Goal: Information Seeking & Learning: Learn about a topic

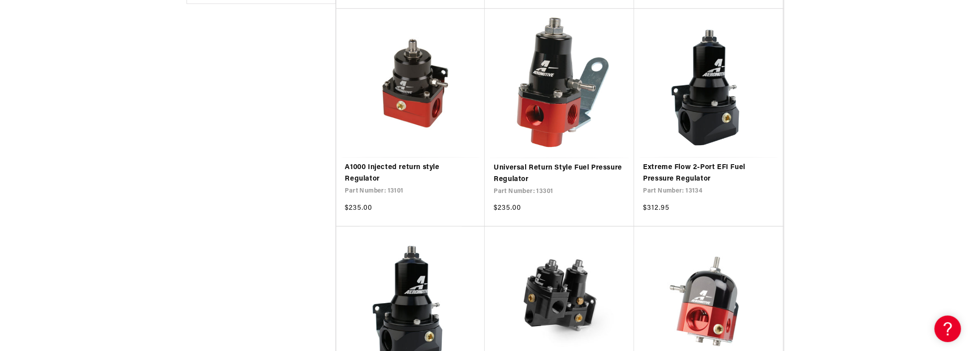
scroll to position [437, 0]
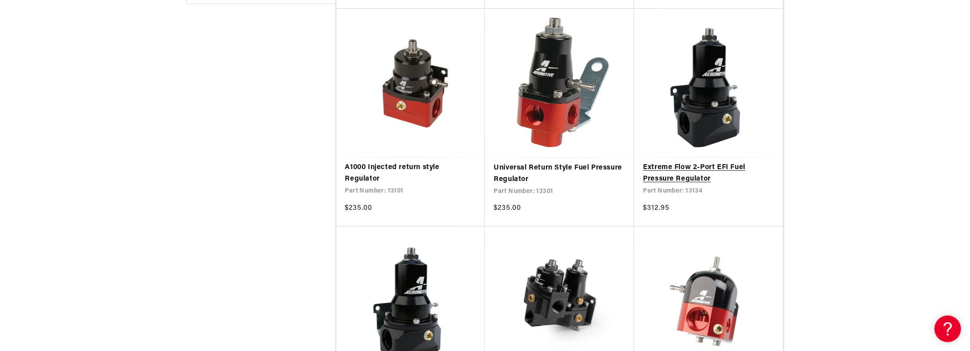
click at [714, 169] on link "Extreme Flow 2-Port EFI Fuel Pressure Regulator" at bounding box center [708, 173] width 131 height 23
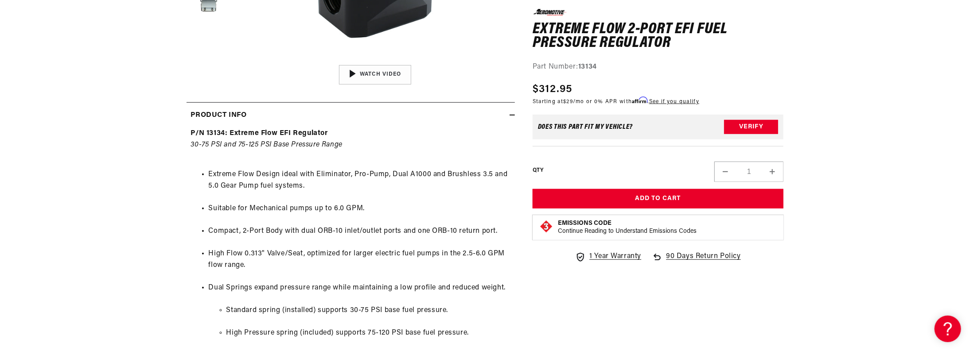
scroll to position [343, 0]
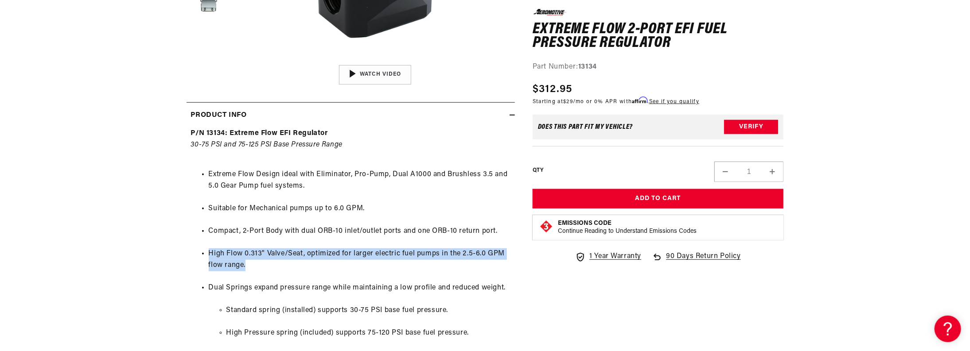
drag, startPoint x: 193, startPoint y: 250, endPoint x: 341, endPoint y: 261, distance: 148.0
click at [334, 261] on ul "Extreme Flow Design ideal with Eliminator, Pro-Pump, Dual A1000 and Brushless 3…" at bounding box center [350, 329] width 319 height 342
click at [376, 261] on li "High Flow 0.313" Valve/Seat, optimized for larger electric fuel pumps in the 2.…" at bounding box center [360, 260] width 302 height 23
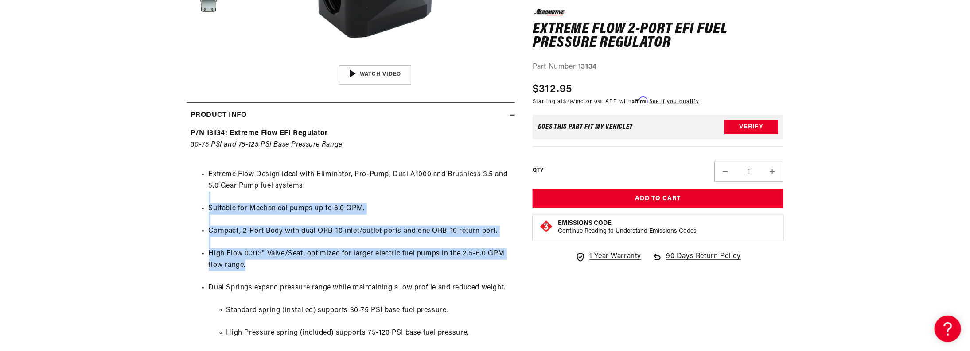
drag, startPoint x: 376, startPoint y: 261, endPoint x: 145, endPoint y: 189, distance: 242.2
click at [145, 189] on section "0.0 star rating Write a review Extreme Flow 2-Port EFI Fuel Pressure Regulator …" at bounding box center [485, 228] width 970 height 912
drag, startPoint x: 145, startPoint y: 189, endPoint x: 408, endPoint y: 266, distance: 274.4
click at [355, 268] on section "0.0 star rating Write a review Extreme Flow 2-Port EFI Fuel Pressure Regulator …" at bounding box center [485, 228] width 970 height 912
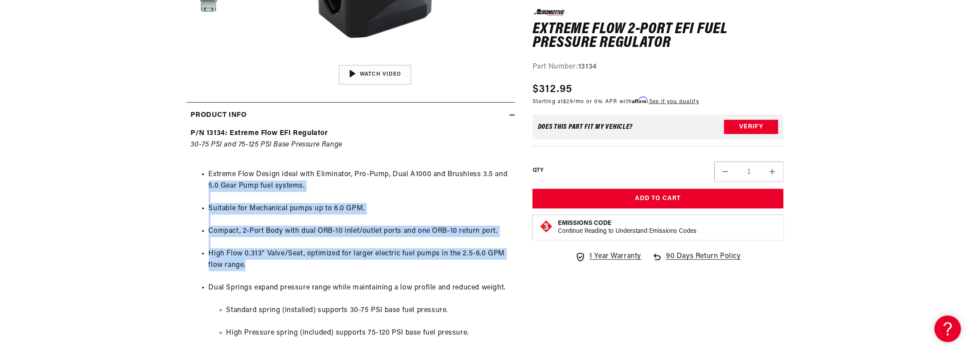
click at [448, 266] on li "High Flow 0.313" Valve/Seat, optimized for larger electric fuel pumps in the 2.…" at bounding box center [360, 260] width 302 height 23
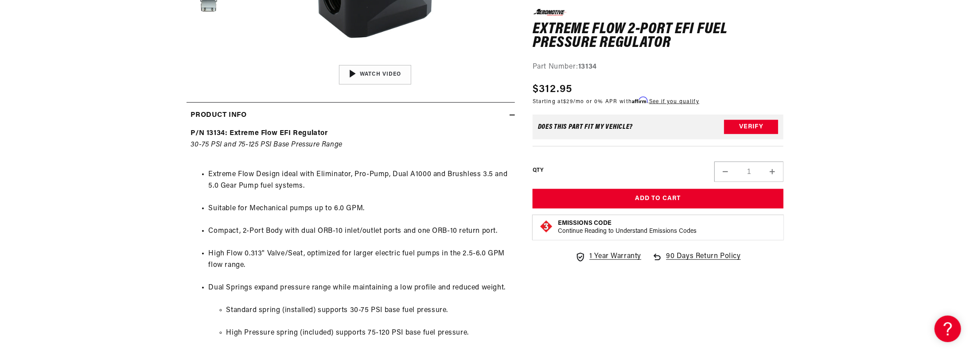
click at [402, 253] on li "High Flow 0.313" Valve/Seat, optimized for larger electric fuel pumps in the 2.…" at bounding box center [360, 260] width 302 height 23
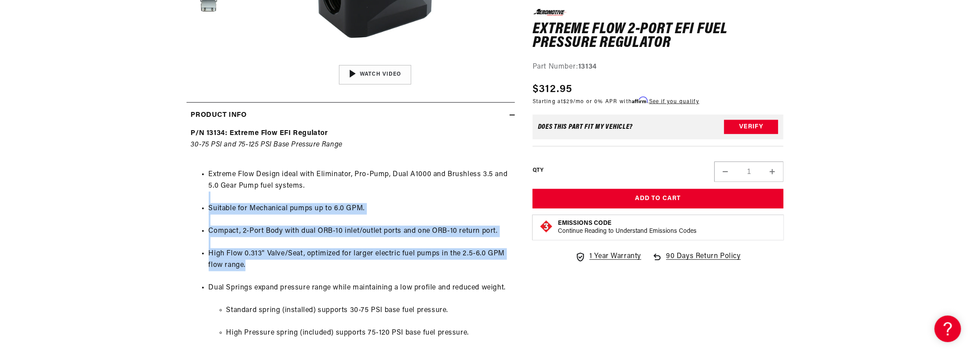
drag, startPoint x: 404, startPoint y: 261, endPoint x: 141, endPoint y: 195, distance: 271.3
click at [142, 196] on section "0.0 star rating Write a review Extreme Flow 2-Port EFI Fuel Pressure Regulator …" at bounding box center [485, 228] width 970 height 912
click at [141, 195] on section "0.0 star rating Write a review Extreme Flow 2-Port EFI Fuel Pressure Regulator …" at bounding box center [485, 228] width 970 height 912
drag, startPoint x: 221, startPoint y: 227, endPoint x: 410, endPoint y: 270, distance: 193.9
click at [408, 270] on section "0.0 star rating Write a review Extreme Flow 2-Port EFI Fuel Pressure Regulator …" at bounding box center [485, 228] width 970 height 912
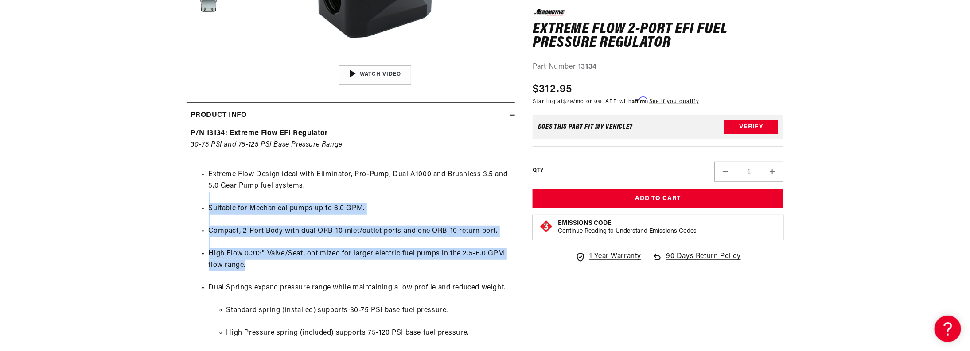
click at [410, 270] on li "High Flow 0.313" Valve/Seat, optimized for larger electric fuel pumps in the 2.…" at bounding box center [360, 260] width 302 height 23
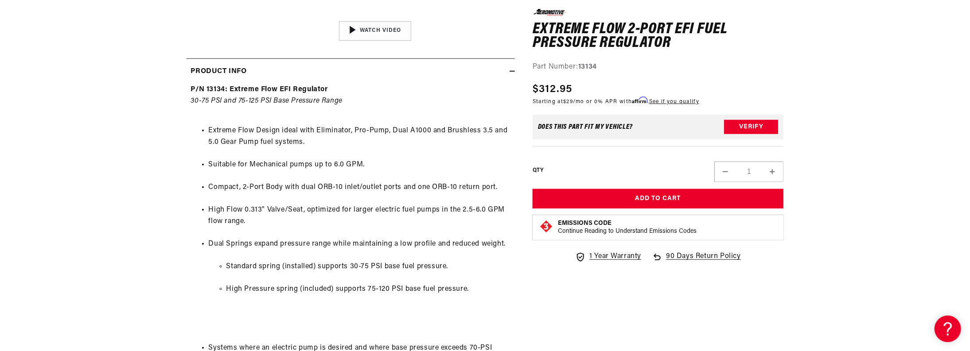
drag, startPoint x: 383, startPoint y: 244, endPoint x: 378, endPoint y: 271, distance: 27.5
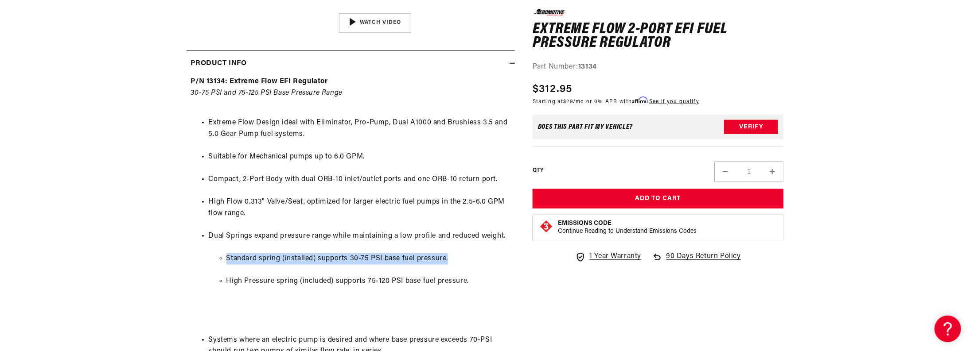
drag, startPoint x: 226, startPoint y: 257, endPoint x: 483, endPoint y: 257, distance: 256.1
click at [482, 257] on li "Standard spring (installed) supports 30-75 PSI base fuel pressure." at bounding box center [368, 259] width 284 height 12
click at [483, 257] on li "Standard spring (installed) supports 30-75 PSI base fuel pressure." at bounding box center [368, 259] width 284 height 12
drag, startPoint x: 483, startPoint y: 273, endPoint x: 223, endPoint y: 258, distance: 260.6
click at [223, 258] on ul "Standard spring (installed) supports 30-75 PSI base fuel pressure. High Pressur…" at bounding box center [360, 270] width 302 height 57
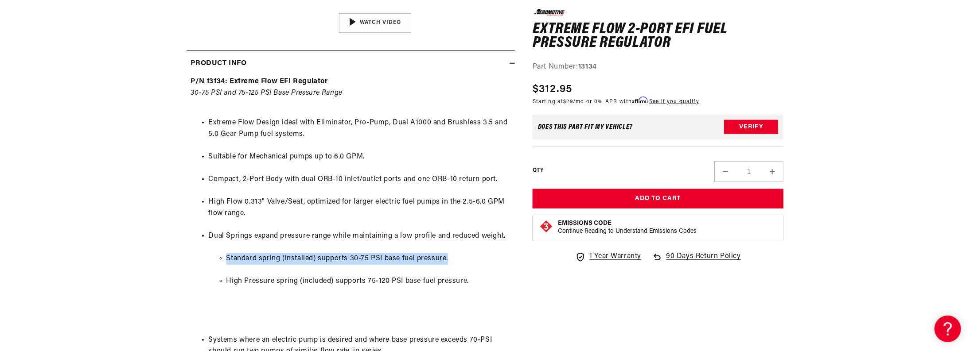
click at [223, 258] on ul "Standard spring (installed) supports 30-75 PSI base fuel pressure. High Pressur…" at bounding box center [360, 270] width 302 height 57
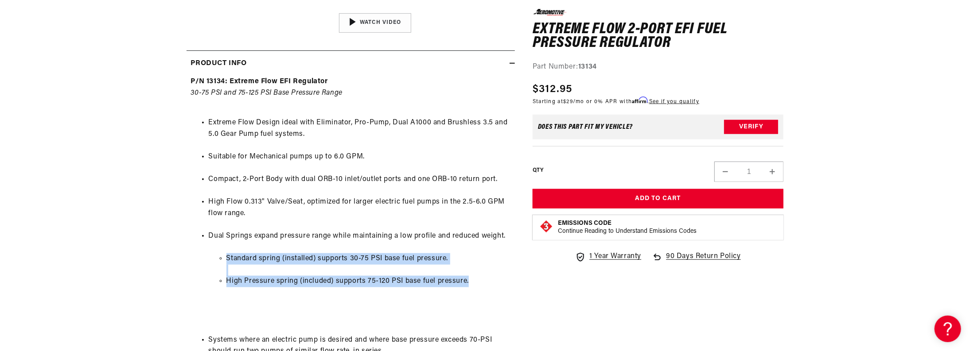
drag, startPoint x: 223, startPoint y: 258, endPoint x: 512, endPoint y: 279, distance: 289.3
click at [499, 279] on ul "Standard spring (installed) supports 30-75 PSI base fuel pressure. High Pressur…" at bounding box center [360, 270] width 302 height 57
click at [512, 279] on div "P/N 13134: Extreme Flow EFI Regulator 30-75 PSI and 75-125 PSI Base Pressure Ra…" at bounding box center [351, 262] width 328 height 372
drag, startPoint x: 512, startPoint y: 279, endPoint x: 172, endPoint y: 251, distance: 341.0
click at [172, 251] on section "0.0 star rating Write a review Extreme Flow 2-Port EFI Fuel Pressure Regulator …" at bounding box center [485, 176] width 642 height 912
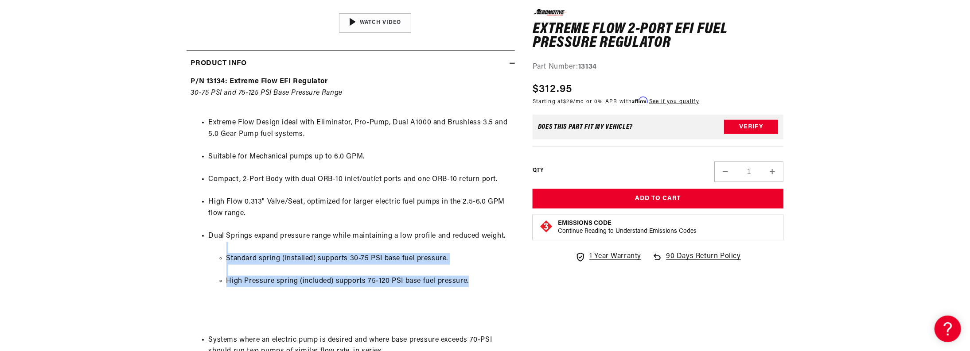
click at [172, 251] on section "0.0 star rating Write a review Extreme Flow 2-Port EFI Fuel Pressure Regulator …" at bounding box center [485, 176] width 642 height 912
drag, startPoint x: 172, startPoint y: 251, endPoint x: 501, endPoint y: 279, distance: 330.0
click at [479, 279] on section "0.0 star rating Write a review Extreme Flow 2-Port EFI Fuel Pressure Regulator …" at bounding box center [485, 176] width 642 height 912
click at [502, 279] on li "High Pressure spring (included) supports 75-120 PSI base fuel pressure." at bounding box center [368, 282] width 284 height 12
drag, startPoint x: 502, startPoint y: 279, endPoint x: 181, endPoint y: 257, distance: 321.6
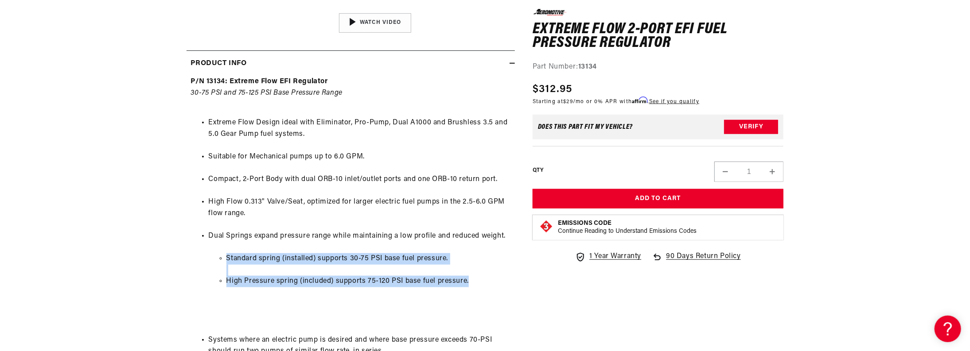
click at [185, 257] on section "0.0 star rating Write a review Extreme Flow 2-Port EFI Fuel Pressure Regulator …" at bounding box center [485, 176] width 642 height 912
click at [181, 257] on section "0.0 star rating Write a review Extreme Flow 2-Port EFI Fuel Pressure Regulator …" at bounding box center [485, 176] width 642 height 912
drag, startPoint x: 181, startPoint y: 257, endPoint x: 491, endPoint y: 282, distance: 310.8
click at [488, 282] on section "0.0 star rating Write a review Extreme Flow 2-Port EFI Fuel Pressure Regulator …" at bounding box center [485, 176] width 642 height 912
click at [492, 282] on li "High Pressure spring (included) supports 75-120 PSI base fuel pressure." at bounding box center [368, 282] width 284 height 12
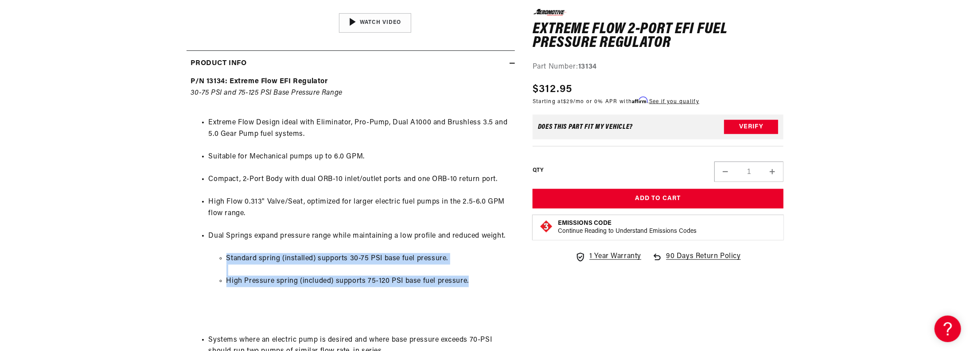
drag, startPoint x: 492, startPoint y: 282, endPoint x: 191, endPoint y: 257, distance: 302.4
click at [191, 257] on ul "Extreme Flow Design ideal with Eliminator, Pro-Pump, Dual A1000 and Brushless 3…" at bounding box center [350, 277] width 319 height 342
click at [187, 257] on div "P/N 13134: Extreme Flow EFI Regulator 30-75 PSI and 75-125 PSI Base Pressure Ra…" at bounding box center [351, 262] width 328 height 372
drag, startPoint x: 187, startPoint y: 257, endPoint x: 511, endPoint y: 279, distance: 324.2
click at [511, 279] on div "P/N 13134: Extreme Flow EFI Regulator 30-75 PSI and 75-125 PSI Base Pressure Ra…" at bounding box center [351, 262] width 328 height 372
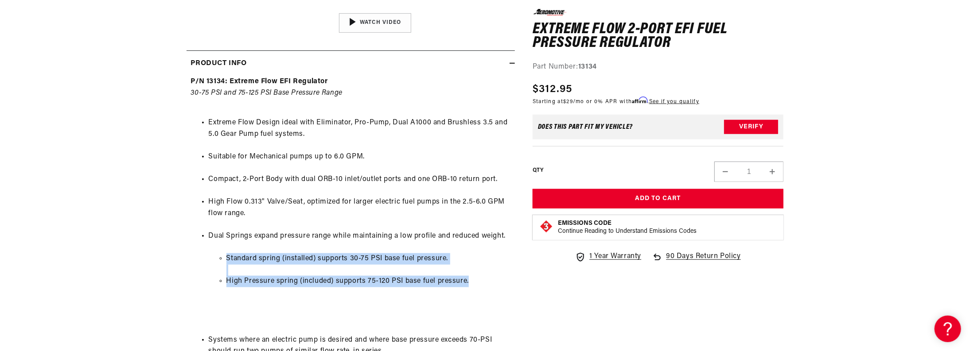
click at [511, 279] on div "P/N 13134: Extreme Flow EFI Regulator 30-75 PSI and 75-125 PSI Base Pressure Ra…" at bounding box center [351, 262] width 328 height 372
drag, startPoint x: 511, startPoint y: 279, endPoint x: 163, endPoint y: 249, distance: 349.1
click at [168, 249] on section "0.0 star rating Write a review Extreme Flow 2-Port EFI Fuel Pressure Regulator …" at bounding box center [485, 176] width 642 height 912
click at [163, 249] on section "0.0 star rating Write a review Extreme Flow 2-Port EFI Fuel Pressure Regulator …" at bounding box center [485, 176] width 970 height 912
drag, startPoint x: 163, startPoint y: 249, endPoint x: 491, endPoint y: 279, distance: 329.3
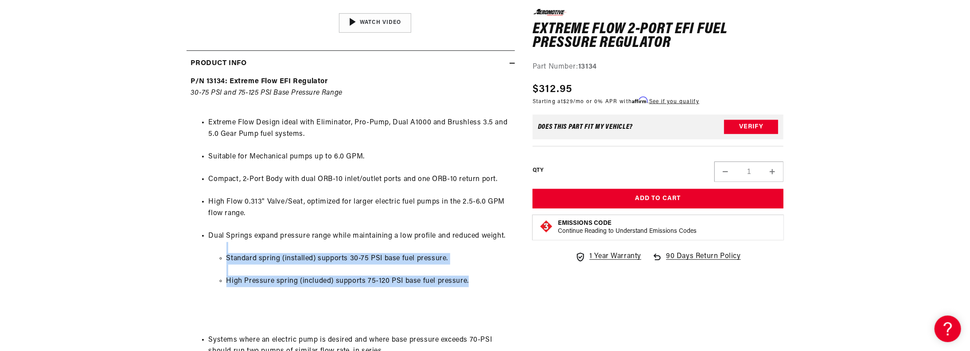
click at [488, 279] on section "0.0 star rating Write a review Extreme Flow 2-Port EFI Fuel Pressure Regulator …" at bounding box center [485, 176] width 970 height 912
click at [491, 279] on li "High Pressure spring (included) supports 75-120 PSI base fuel pressure." at bounding box center [368, 282] width 284 height 12
drag, startPoint x: 491, startPoint y: 279, endPoint x: 170, endPoint y: 254, distance: 321.8
click at [171, 254] on section "0.0 star rating Write a review Extreme Flow 2-Port EFI Fuel Pressure Regulator …" at bounding box center [485, 176] width 642 height 912
click at [170, 254] on section "0.0 star rating Write a review Extreme Flow 2-Port EFI Fuel Pressure Regulator …" at bounding box center [485, 176] width 642 height 912
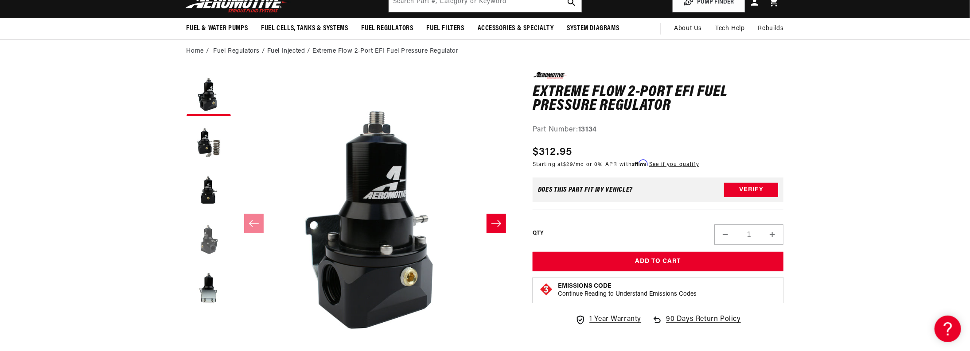
scroll to position [52, 0]
click at [205, 237] on button "Load image 4 in gallery view" at bounding box center [209, 240] width 44 height 44
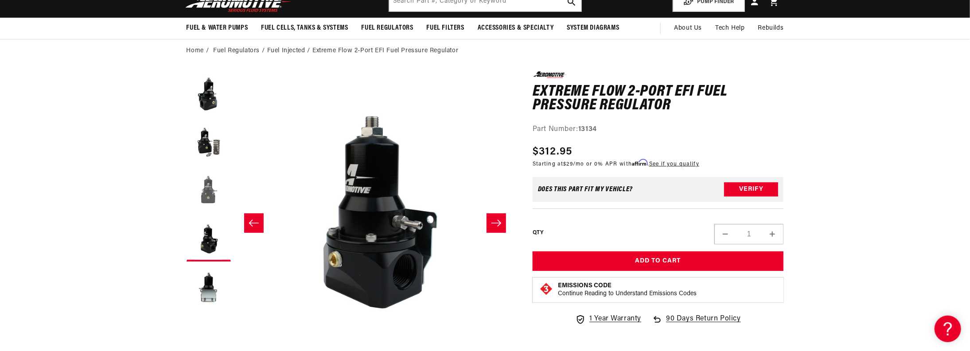
click at [204, 200] on button "Load image 3 in gallery view" at bounding box center [209, 191] width 44 height 44
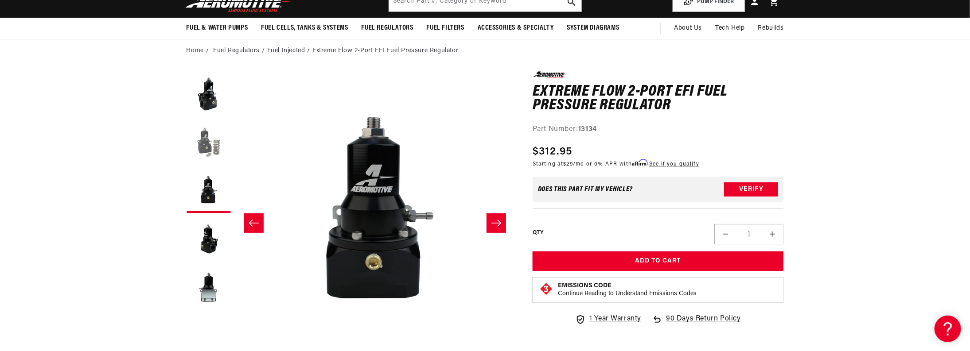
click at [209, 137] on button "Load image 2 in gallery view" at bounding box center [209, 142] width 44 height 44
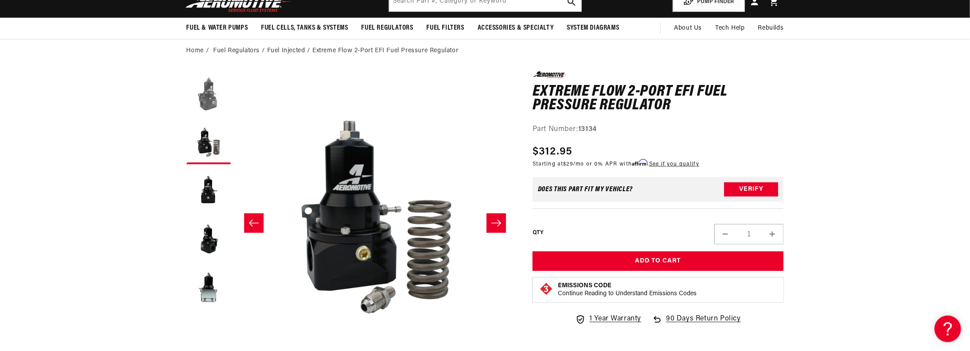
click at [203, 97] on button "Load image 1 in gallery view" at bounding box center [209, 93] width 44 height 44
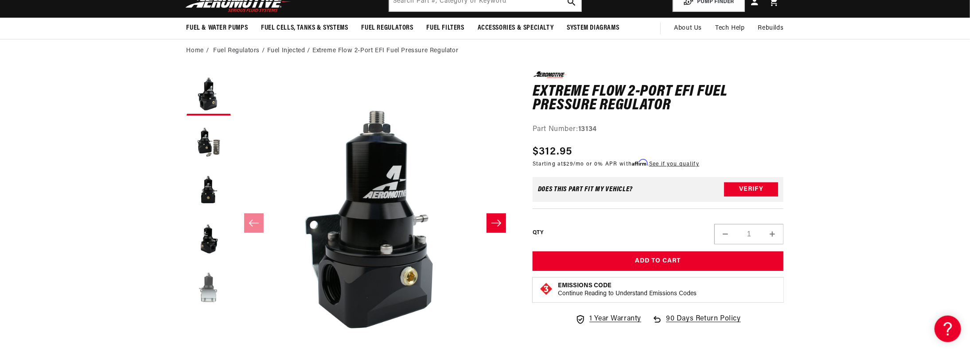
click at [207, 285] on button "Load image 5 in gallery view" at bounding box center [209, 288] width 44 height 44
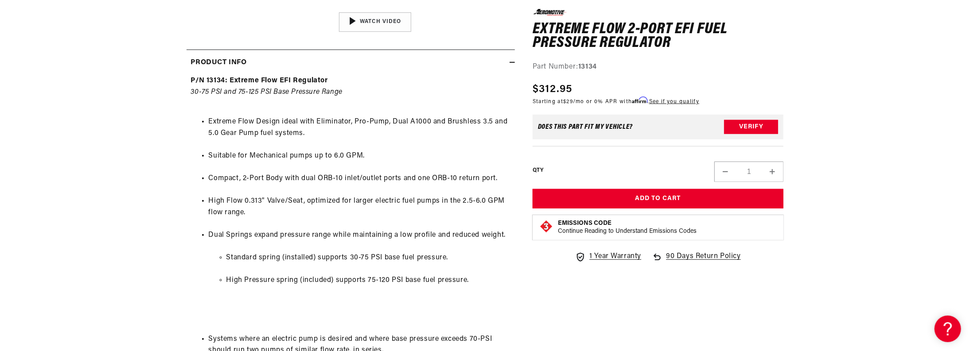
scroll to position [394, 0]
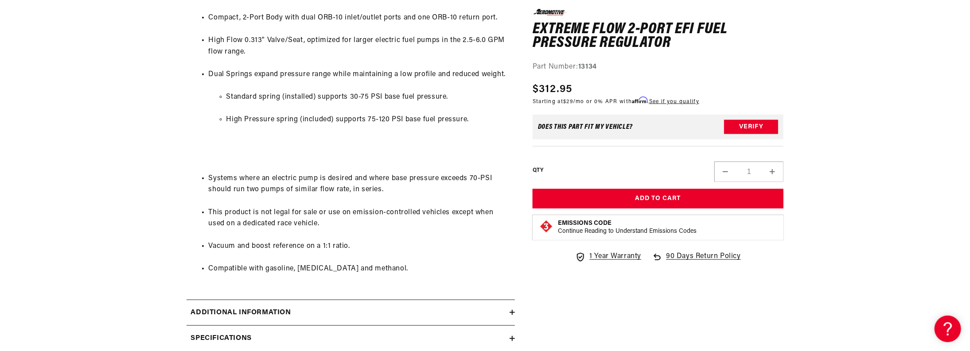
drag, startPoint x: 87, startPoint y: 263, endPoint x: 108, endPoint y: 314, distance: 55.6
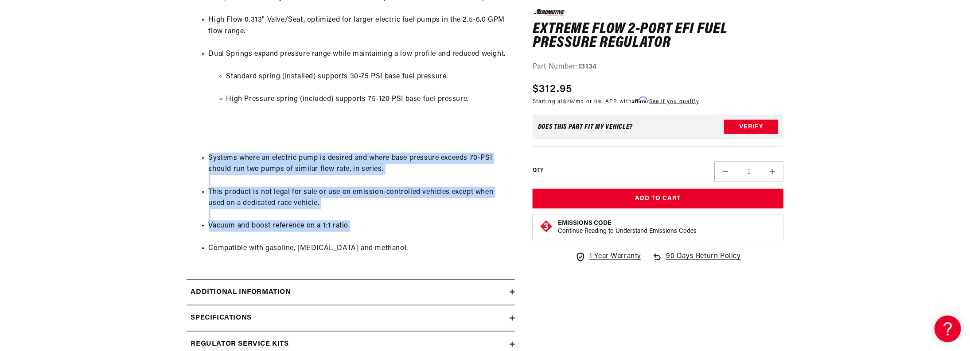
drag, startPoint x: 157, startPoint y: 161, endPoint x: 185, endPoint y: 241, distance: 83.9
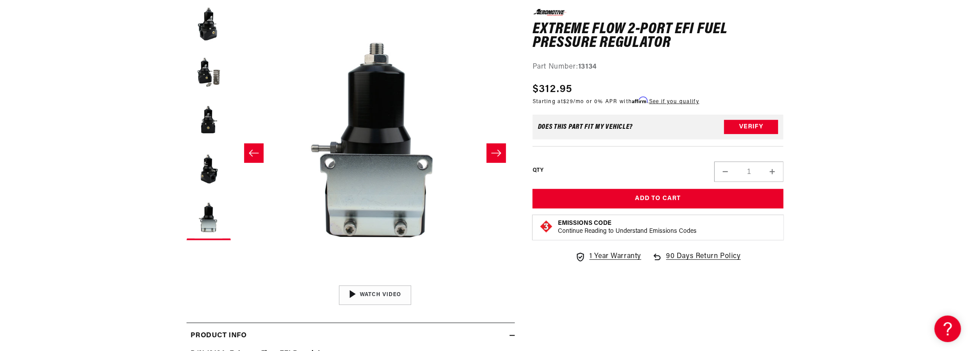
scroll to position [0, 0]
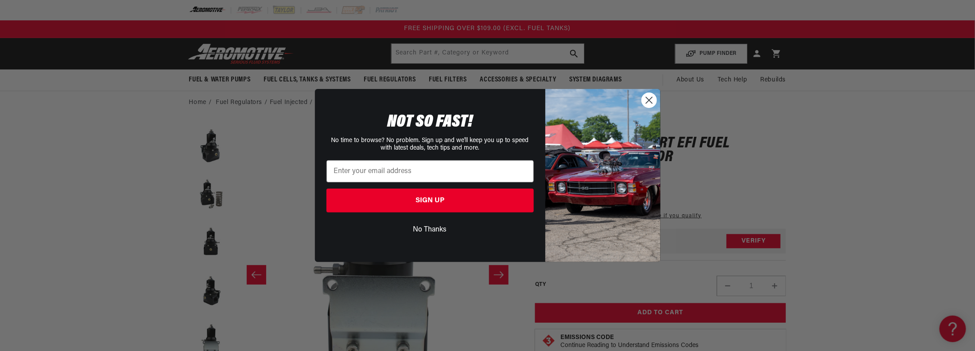
click at [653, 101] on circle "Close dialog" at bounding box center [649, 100] width 15 height 15
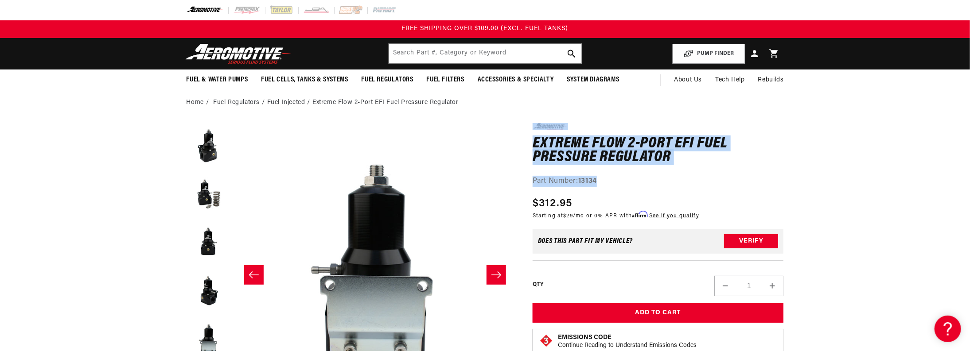
drag, startPoint x: 688, startPoint y: 156, endPoint x: 523, endPoint y: 126, distance: 167.9
drag, startPoint x: 523, startPoint y: 126, endPoint x: 758, endPoint y: 208, distance: 248.8
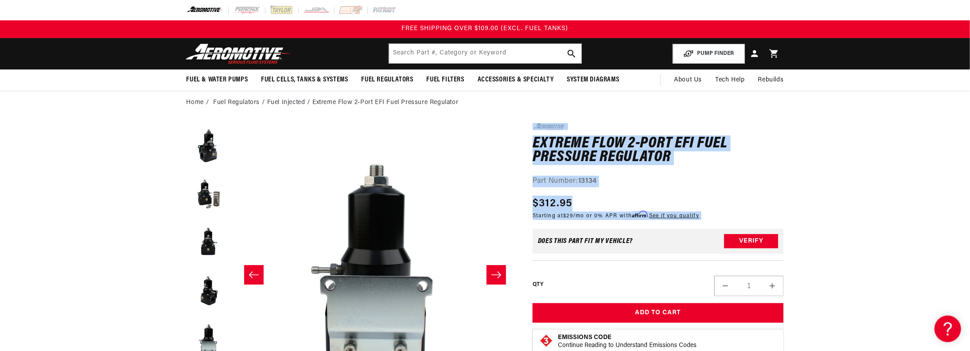
drag, startPoint x: 812, startPoint y: 208, endPoint x: 518, endPoint y: 126, distance: 305.4
drag, startPoint x: 519, startPoint y: 128, endPoint x: 801, endPoint y: 217, distance: 295.7
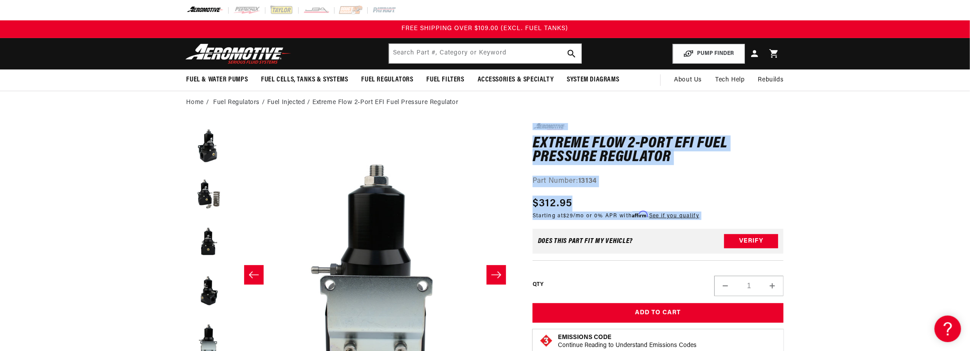
drag, startPoint x: 814, startPoint y: 217, endPoint x: 533, endPoint y: 126, distance: 295.3
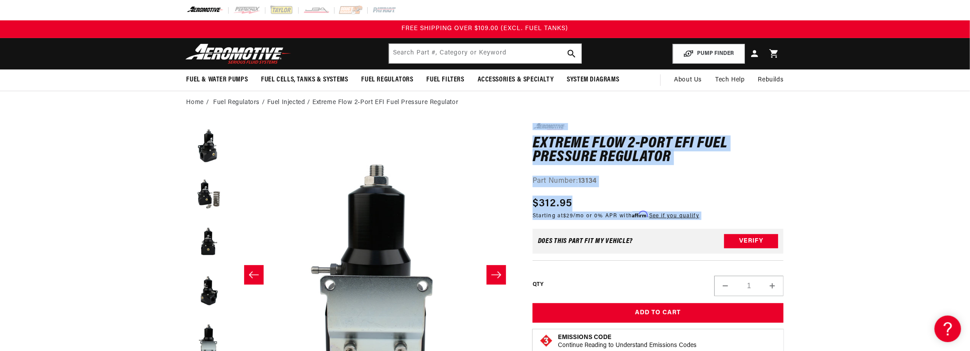
drag, startPoint x: 523, startPoint y: 126, endPoint x: 830, endPoint y: 218, distance: 319.6
drag, startPoint x: 785, startPoint y: 197, endPoint x: 521, endPoint y: 121, distance: 274.8
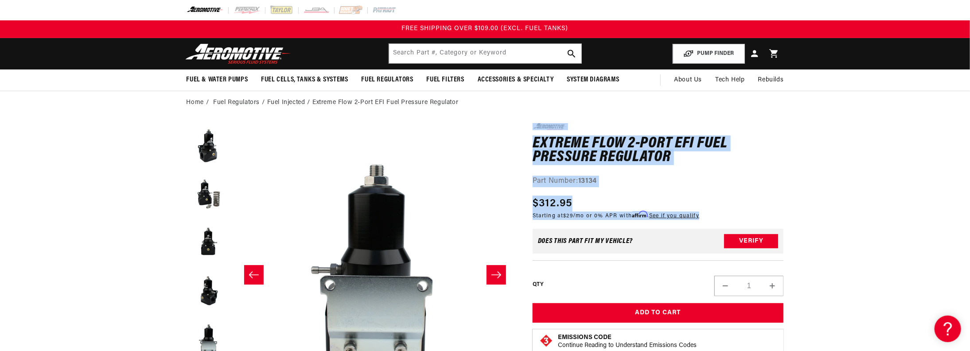
drag, startPoint x: 521, startPoint y: 121, endPoint x: 803, endPoint y: 221, distance: 299.8
drag, startPoint x: 822, startPoint y: 221, endPoint x: 528, endPoint y: 114, distance: 312.2
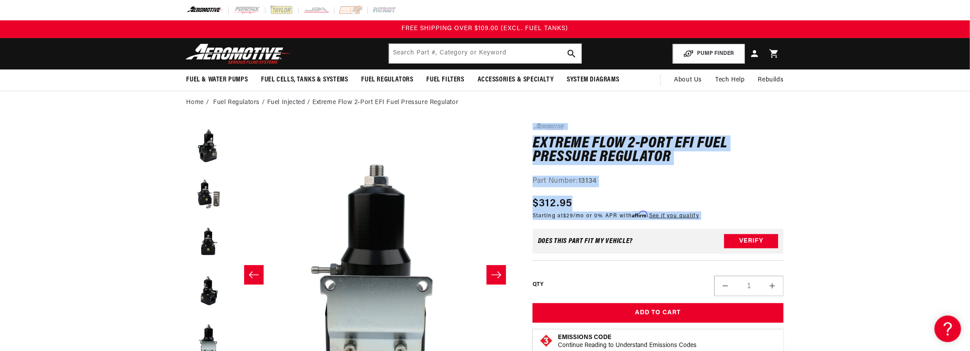
drag, startPoint x: 528, startPoint y: 114, endPoint x: 756, endPoint y: 220, distance: 250.8
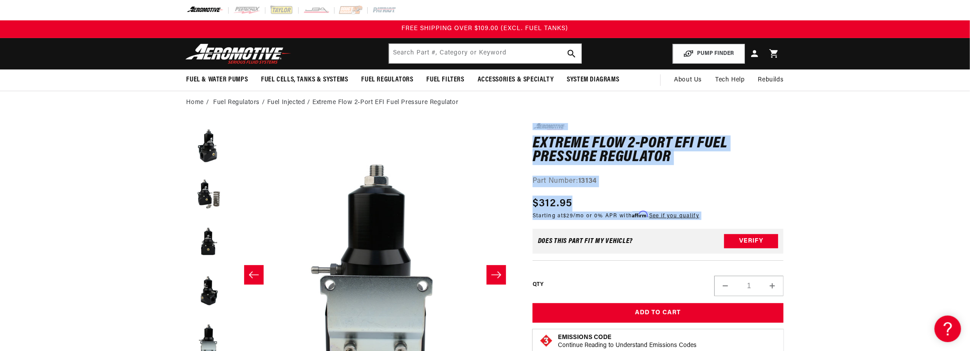
drag, startPoint x: 800, startPoint y: 222, endPoint x: 524, endPoint y: 106, distance: 299.9
drag, startPoint x: 526, startPoint y: 121, endPoint x: 808, endPoint y: 222, distance: 299.5
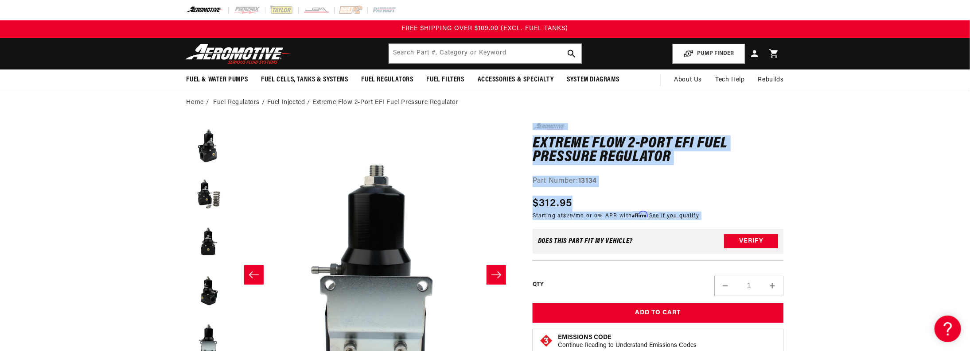
drag, startPoint x: 808, startPoint y: 222, endPoint x: 519, endPoint y: 123, distance: 305.8
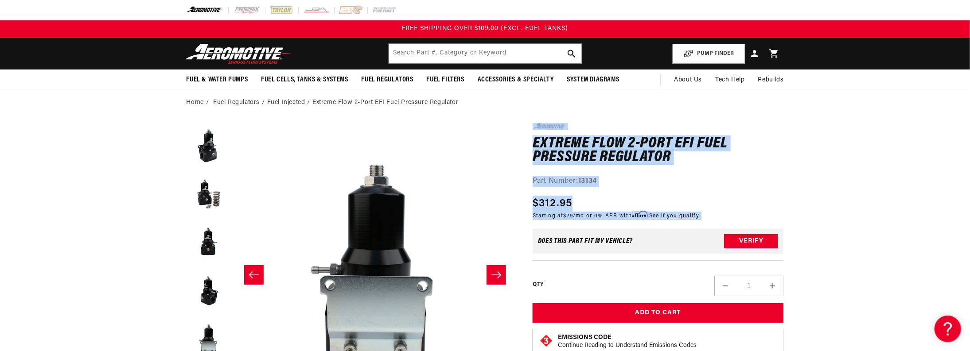
drag, startPoint x: 518, startPoint y: 123, endPoint x: 764, endPoint y: 222, distance: 265.2
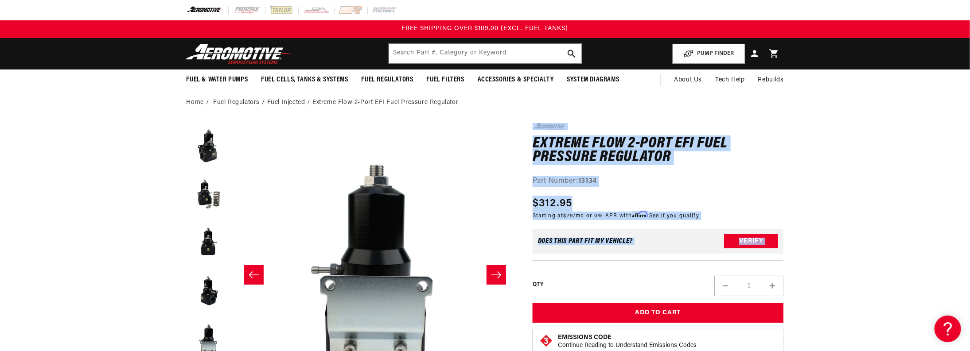
drag, startPoint x: 805, startPoint y: 227, endPoint x: 531, endPoint y: 118, distance: 294.9
drag, startPoint x: 522, startPoint y: 120, endPoint x: 797, endPoint y: 216, distance: 291.2
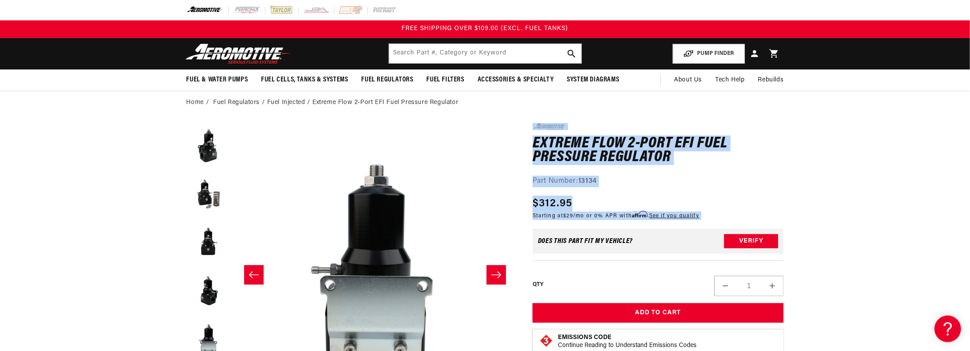
drag, startPoint x: 797, startPoint y: 216, endPoint x: 513, endPoint y: 121, distance: 300.0
drag, startPoint x: 519, startPoint y: 123, endPoint x: 779, endPoint y: 224, distance: 278.6
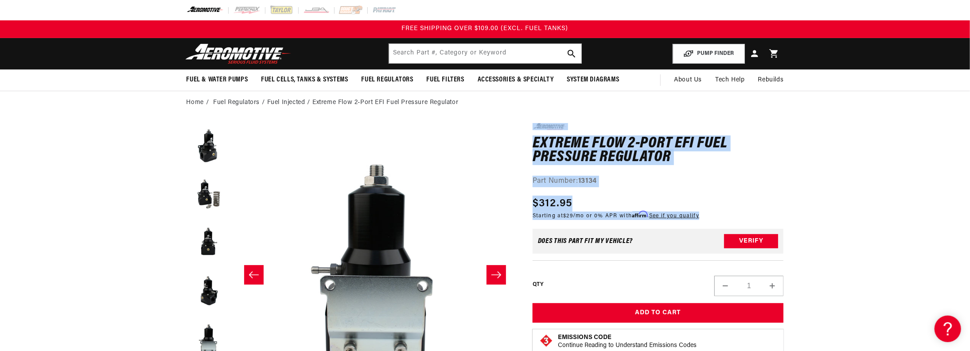
drag, startPoint x: 773, startPoint y: 220, endPoint x: 525, endPoint y: 126, distance: 265.3
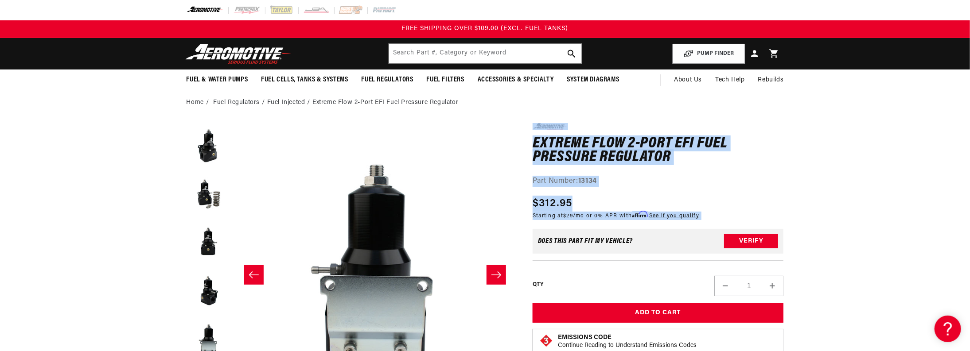
drag, startPoint x: 522, startPoint y: 125, endPoint x: 765, endPoint y: 218, distance: 259.6
click at [768, 218] on div "Regular price $312.95 Sale price $312.95 Regular price Unit price / per Startin…" at bounding box center [658, 209] width 251 height 27
drag, startPoint x: 768, startPoint y: 218, endPoint x: 520, endPoint y: 122, distance: 265.5
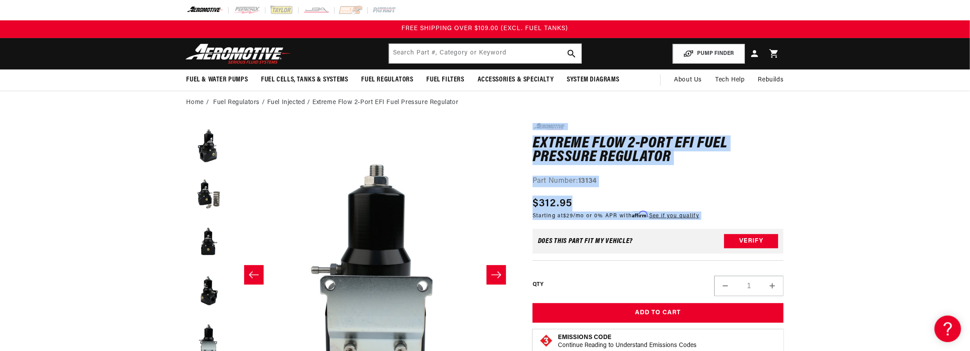
drag, startPoint x: 523, startPoint y: 126, endPoint x: 758, endPoint y: 221, distance: 253.5
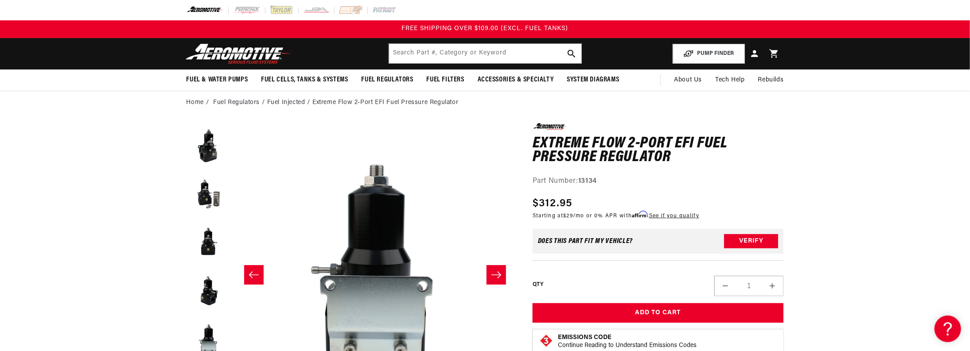
click at [761, 221] on div "Regular price $312.95 Sale price $312.95 Regular price Unit price / per Startin…" at bounding box center [658, 209] width 251 height 27
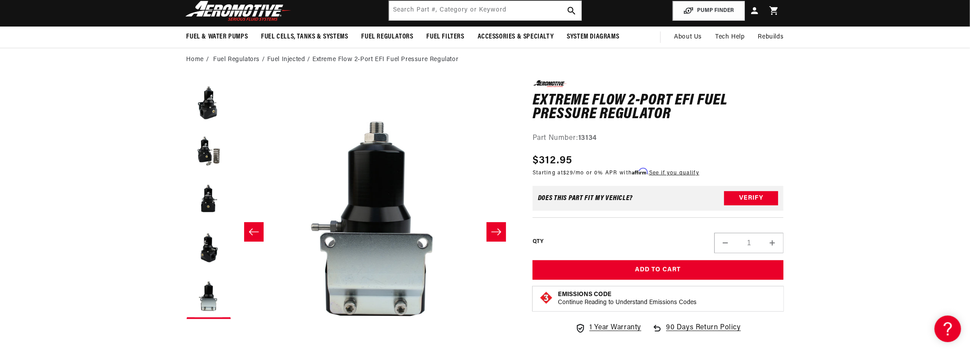
scroll to position [43, 0]
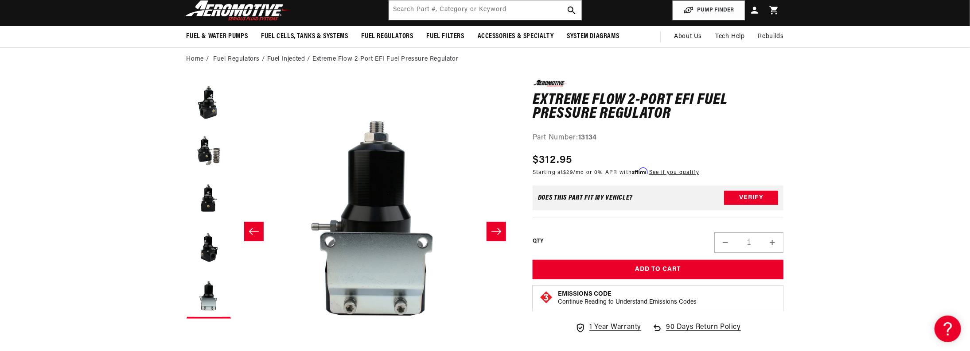
click at [497, 229] on icon "Slide right" at bounding box center [496, 231] width 11 height 9
click at [497, 232] on icon "Slide right" at bounding box center [496, 231] width 11 height 9
click at [219, 150] on button "Load image 2 in gallery view" at bounding box center [209, 151] width 44 height 44
